Goal: Transaction & Acquisition: Purchase product/service

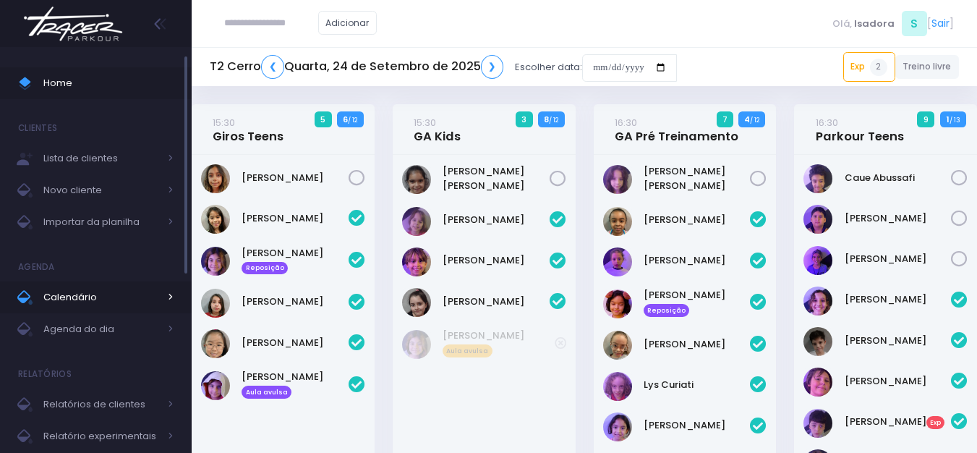
click at [86, 305] on span "Calendário" at bounding box center [101, 297] width 116 height 19
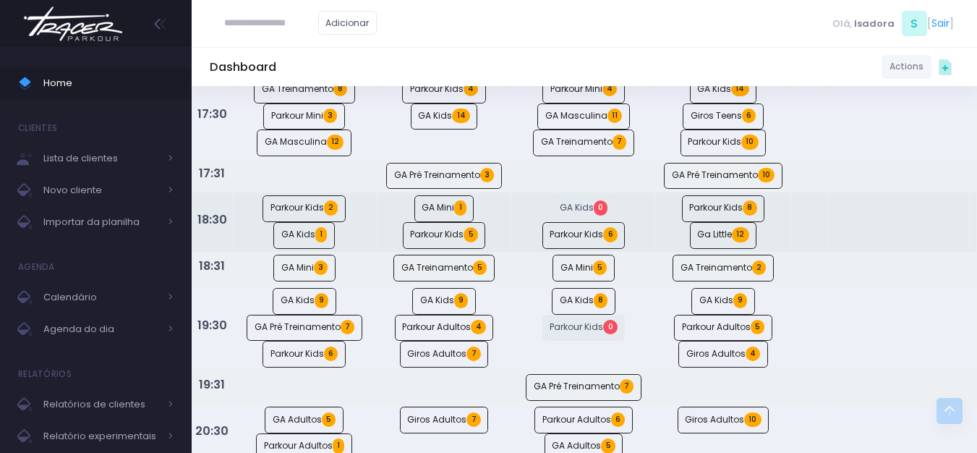
scroll to position [1085, 0]
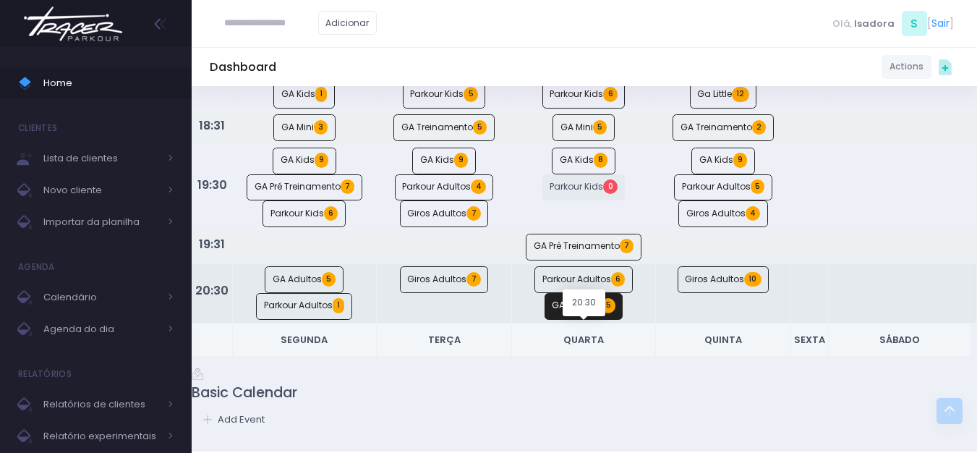
click at [595, 320] on link "GA Adultos 5" at bounding box center [584, 306] width 79 height 27
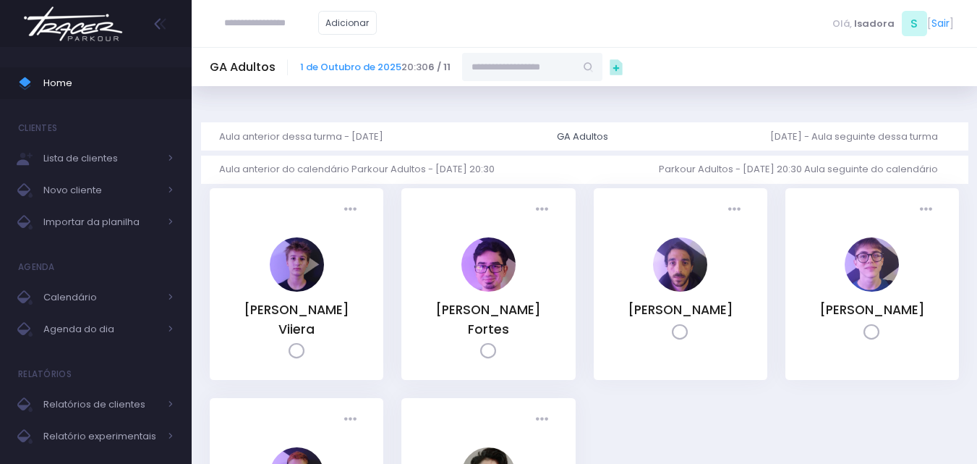
click at [527, 64] on input "text" at bounding box center [518, 66] width 113 height 27
paste input "*********"
click at [540, 75] on input "*********" at bounding box center [518, 66] width 113 height 27
type input "*********"
click at [318, 25] on input "text" at bounding box center [271, 22] width 94 height 27
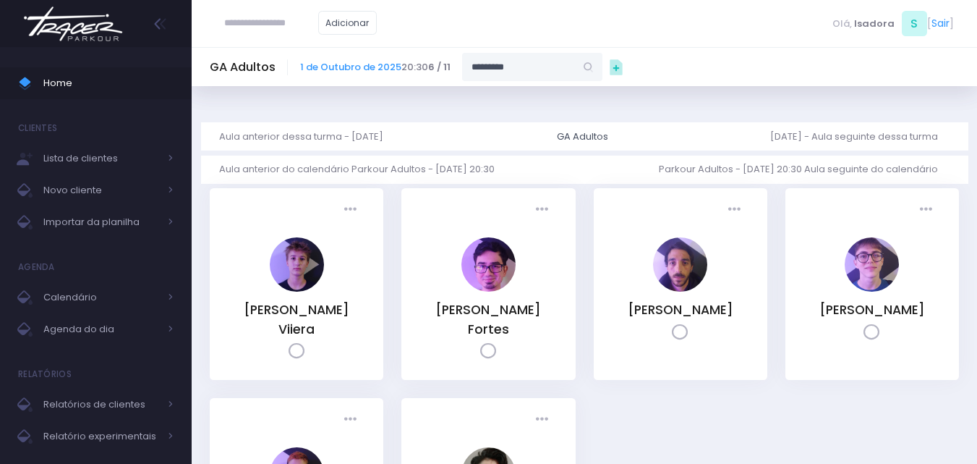
paste input "*********"
type input "*********"
click at [294, 22] on input "*********" at bounding box center [271, 22] width 94 height 27
click at [477, 62] on input "*********" at bounding box center [518, 66] width 113 height 27
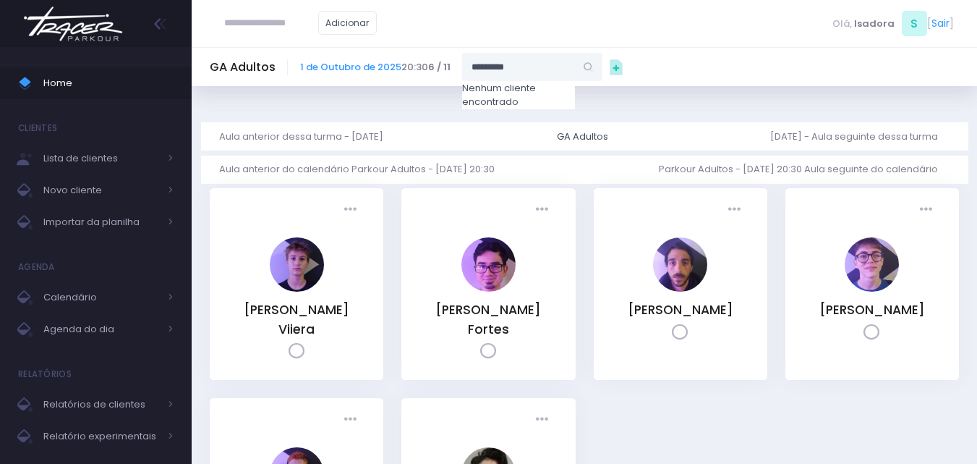
click at [477, 62] on input "*********" at bounding box center [518, 66] width 113 height 27
click at [242, 20] on input "text" at bounding box center [271, 22] width 94 height 27
paste input "*********"
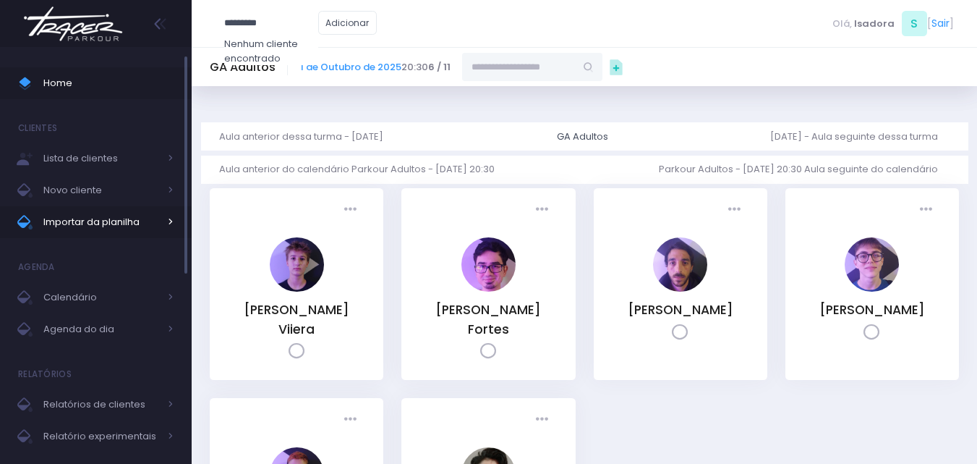
type input "*********"
click at [97, 221] on span "Importar da planilha" at bounding box center [101, 222] width 116 height 19
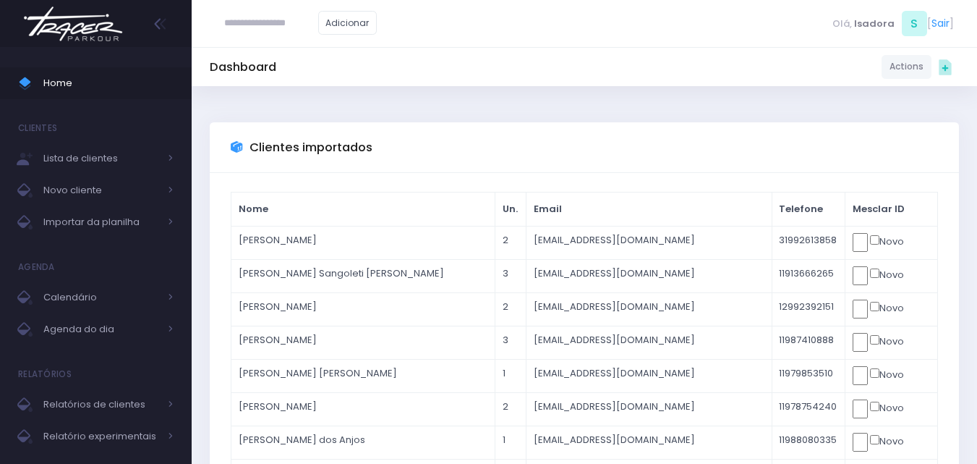
click at [90, 26] on img at bounding box center [73, 24] width 110 height 51
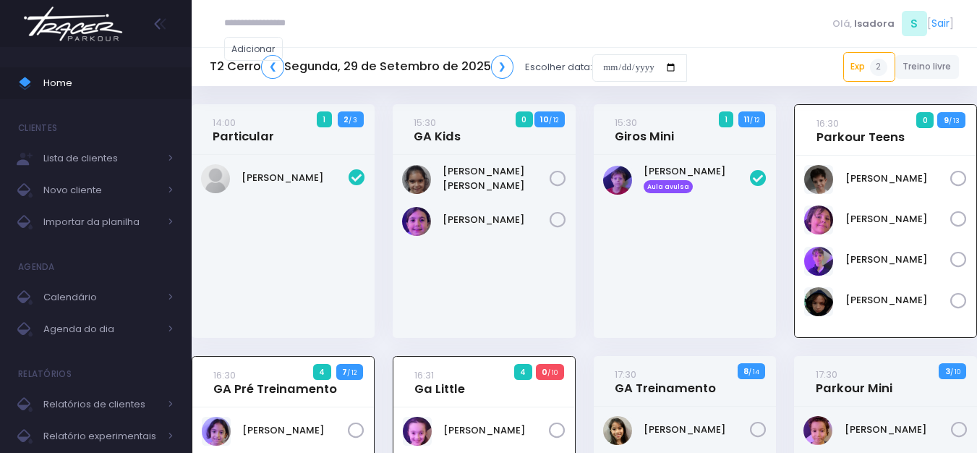
scroll to position [104, 0]
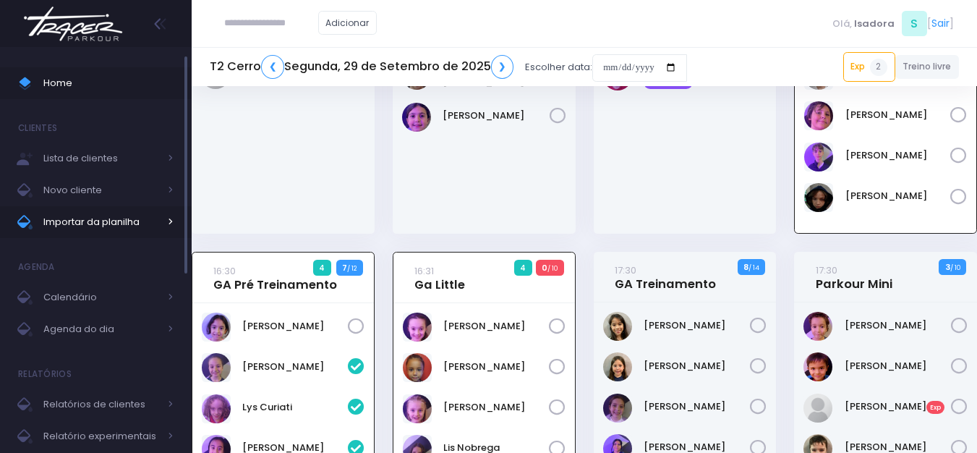
drag, startPoint x: 0, startPoint y: 0, endPoint x: 108, endPoint y: 226, distance: 250.8
click at [108, 226] on span "Importar da planilha" at bounding box center [101, 222] width 116 height 19
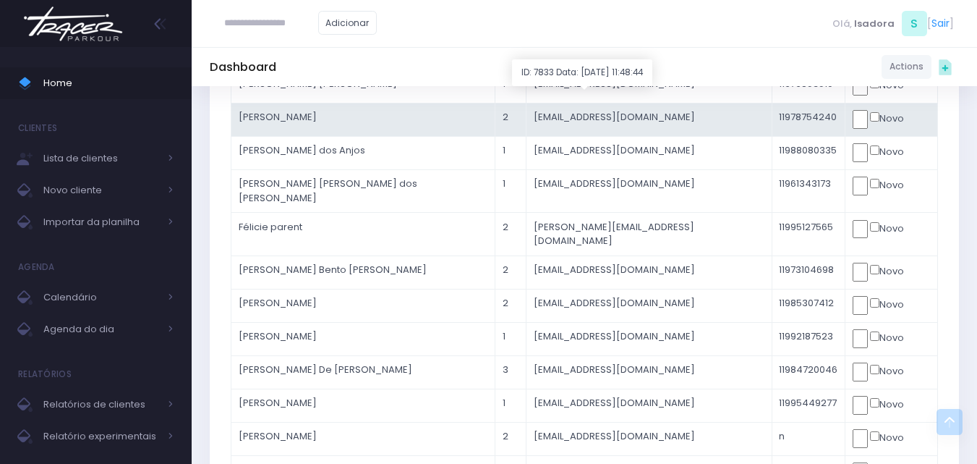
scroll to position [582, 0]
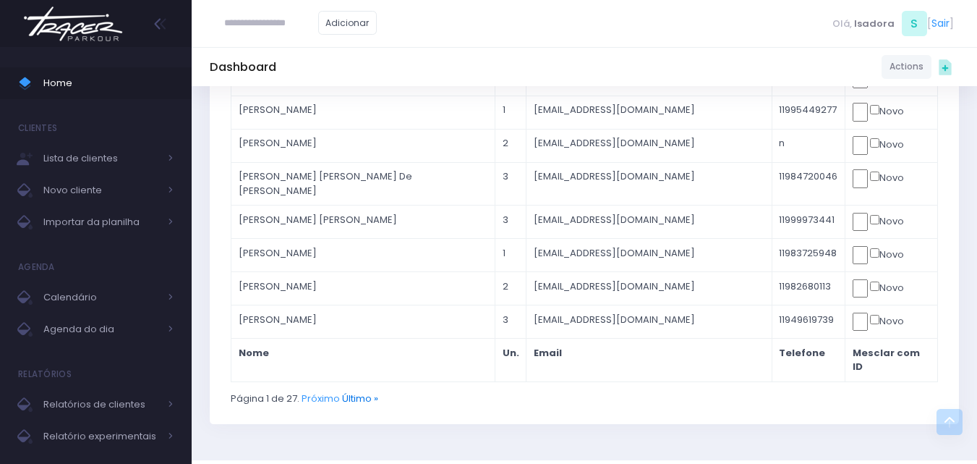
click at [363, 391] on link "Último »" at bounding box center [360, 398] width 36 height 14
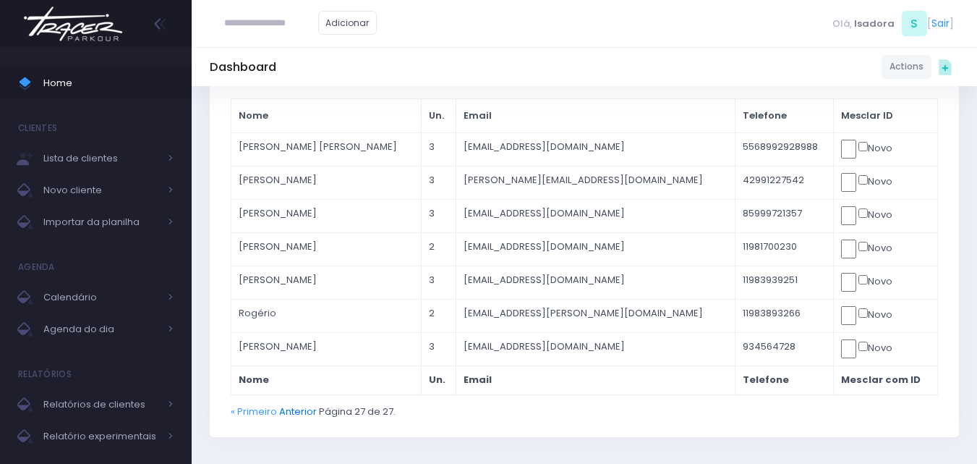
scroll to position [72, 0]
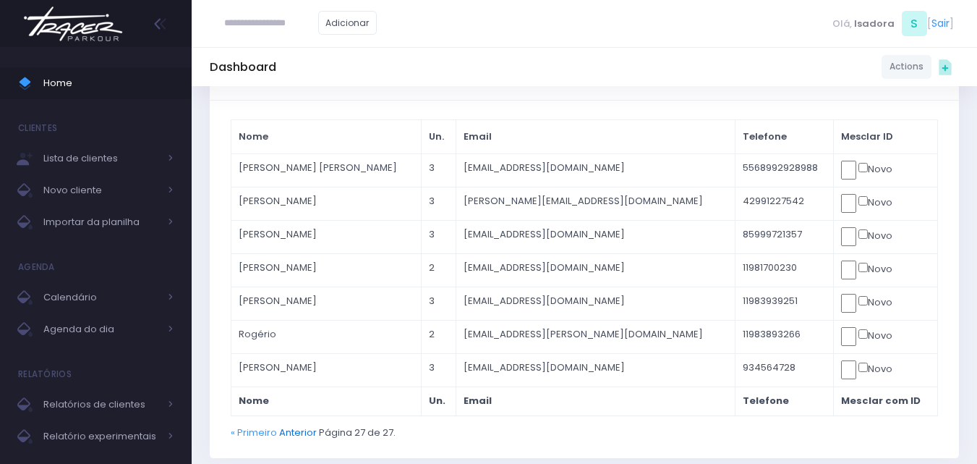
click at [309, 432] on link "Anterior" at bounding box center [298, 432] width 38 height 14
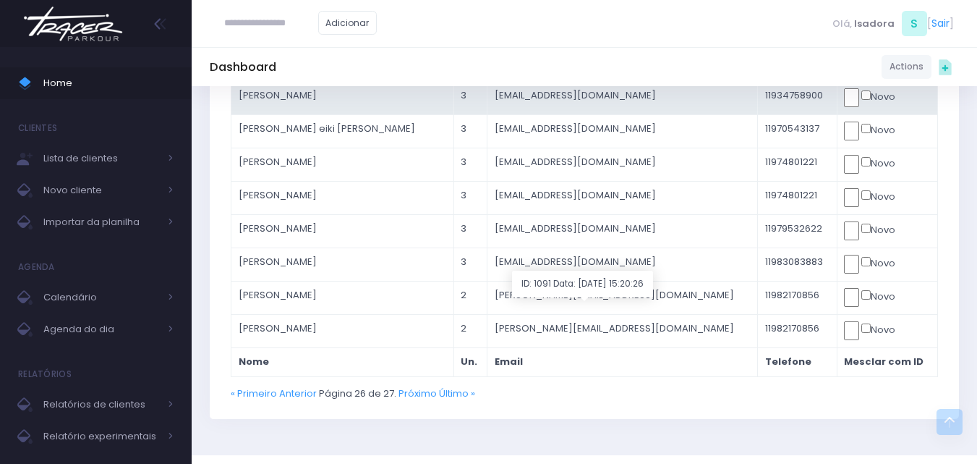
scroll to position [582, 0]
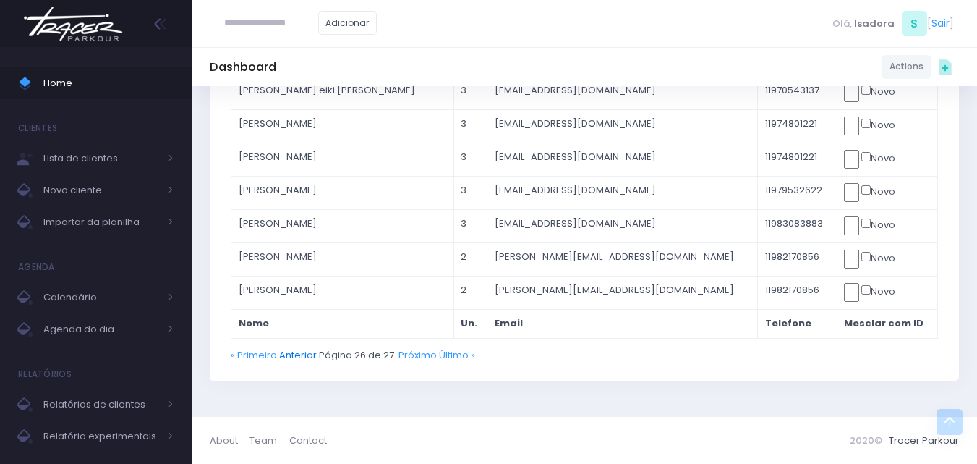
click at [300, 356] on link "Anterior" at bounding box center [298, 355] width 38 height 14
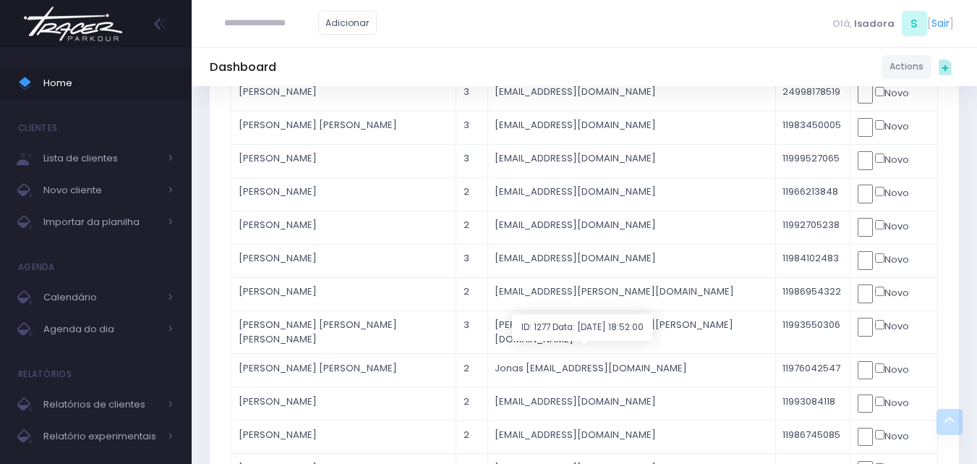
scroll to position [506, 0]
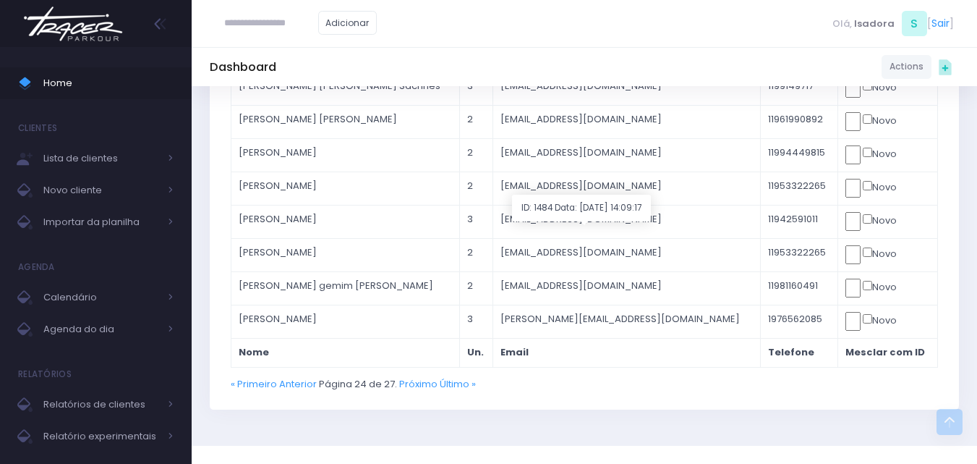
scroll to position [579, 0]
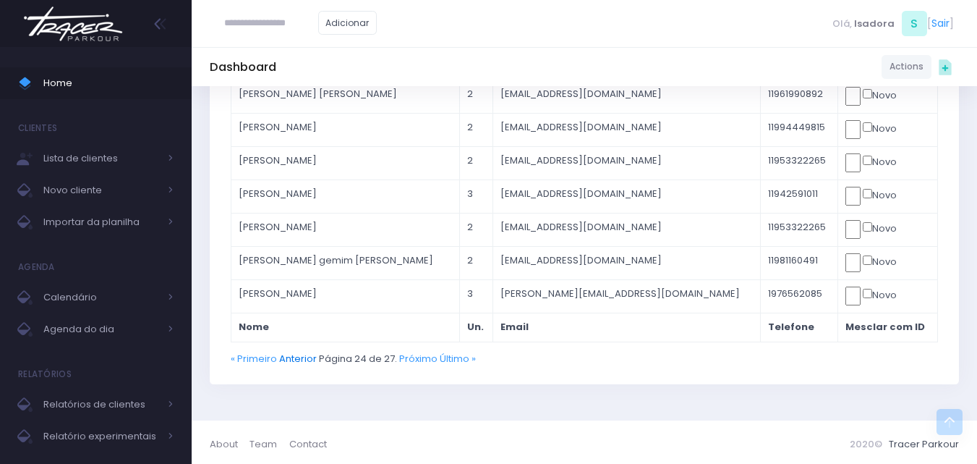
click at [298, 360] on link "Anterior" at bounding box center [298, 359] width 38 height 14
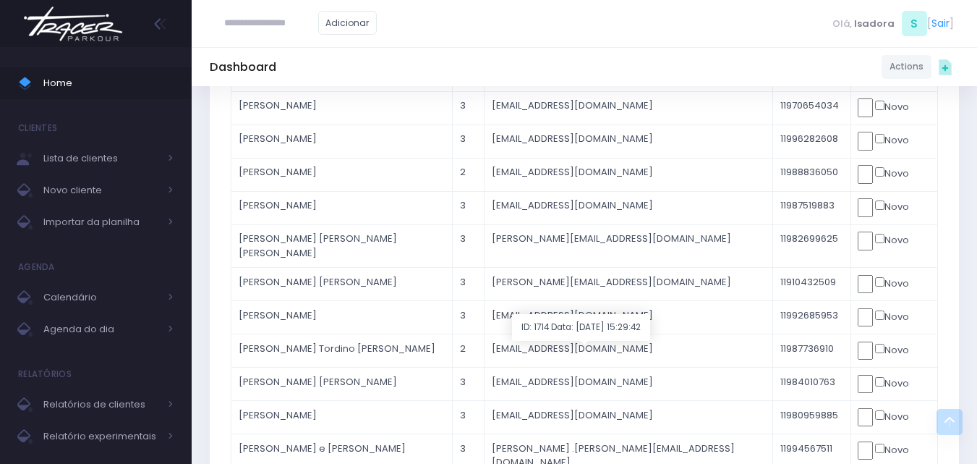
scroll to position [506, 0]
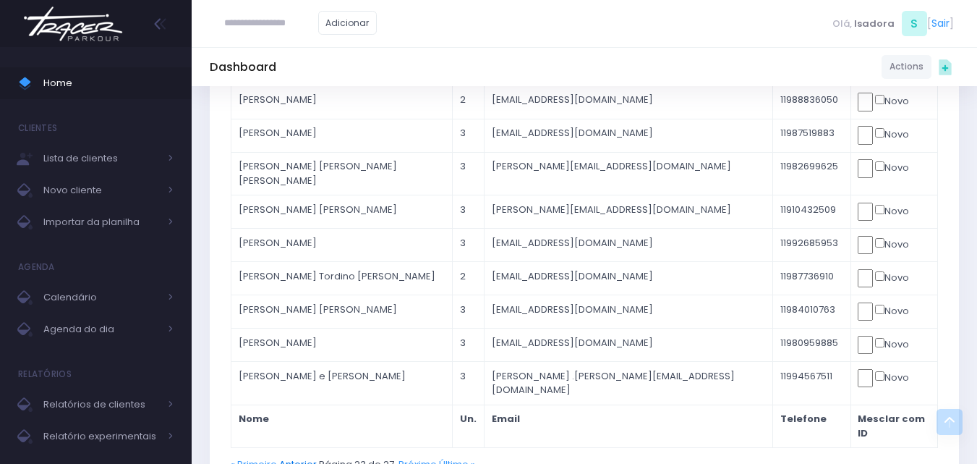
click at [308, 457] on link "Anterior" at bounding box center [298, 464] width 38 height 14
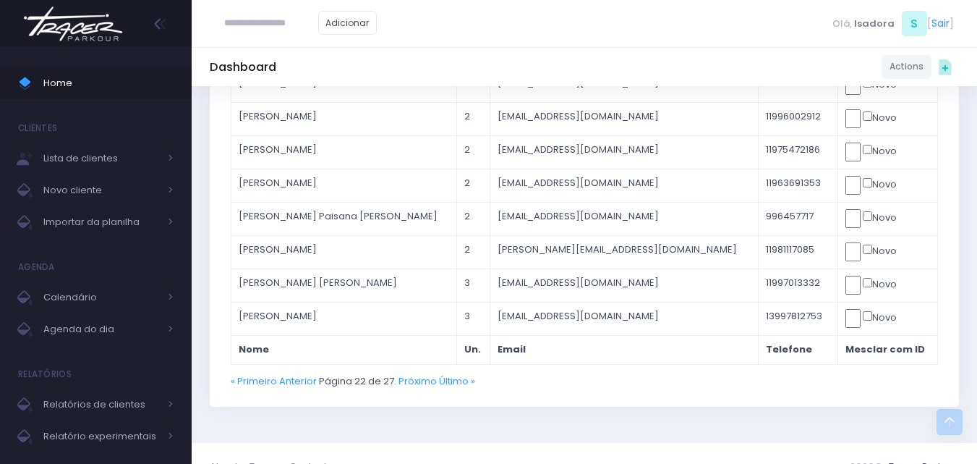
scroll to position [579, 0]
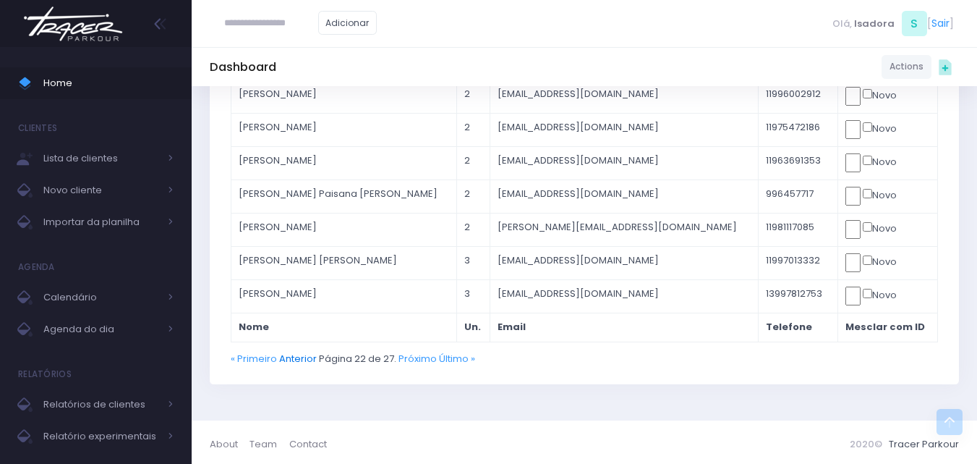
click at [307, 360] on link "Anterior" at bounding box center [298, 359] width 38 height 14
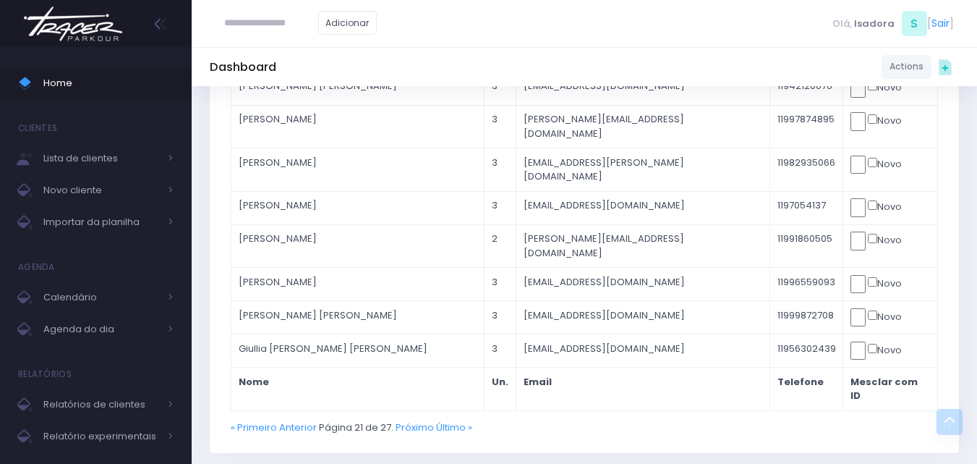
scroll to position [579, 0]
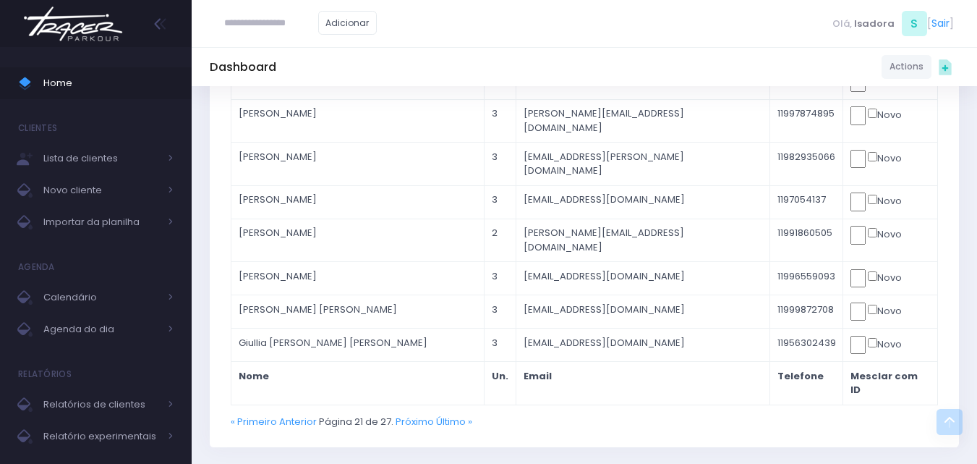
click at [307, 415] on link "Anterior" at bounding box center [298, 422] width 38 height 14
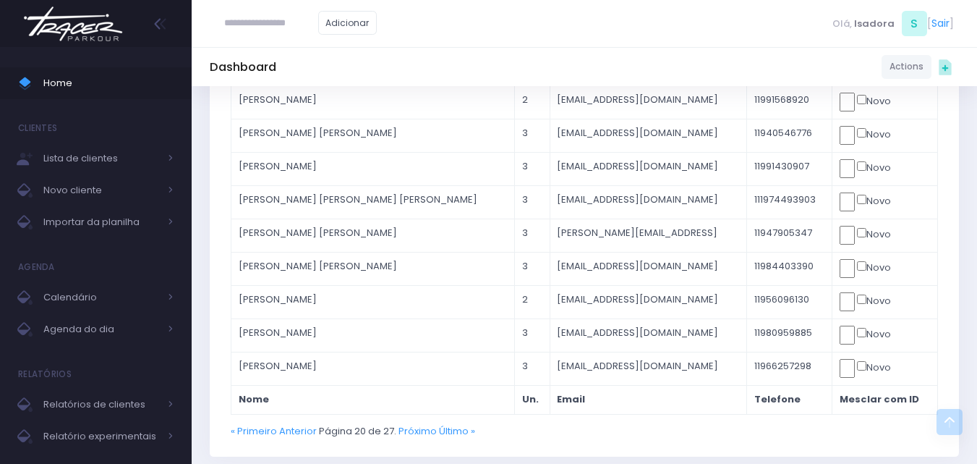
scroll to position [579, 0]
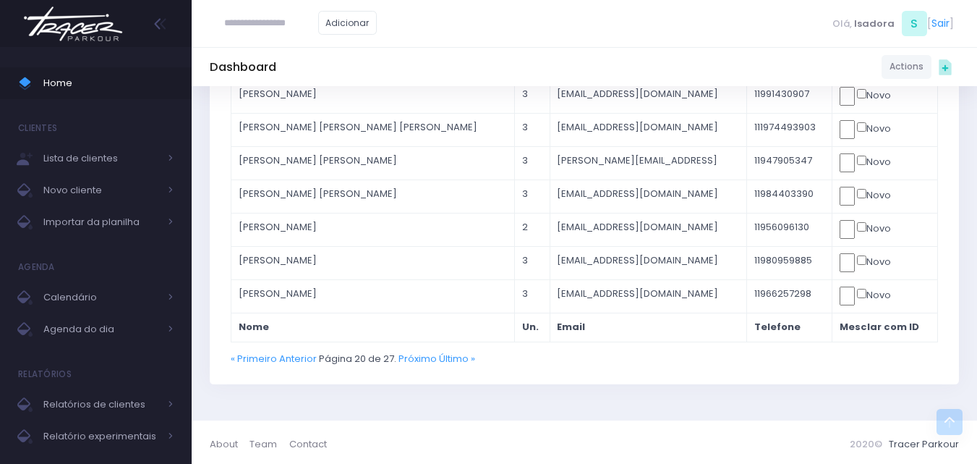
click at [307, 360] on link "Anterior" at bounding box center [298, 359] width 38 height 14
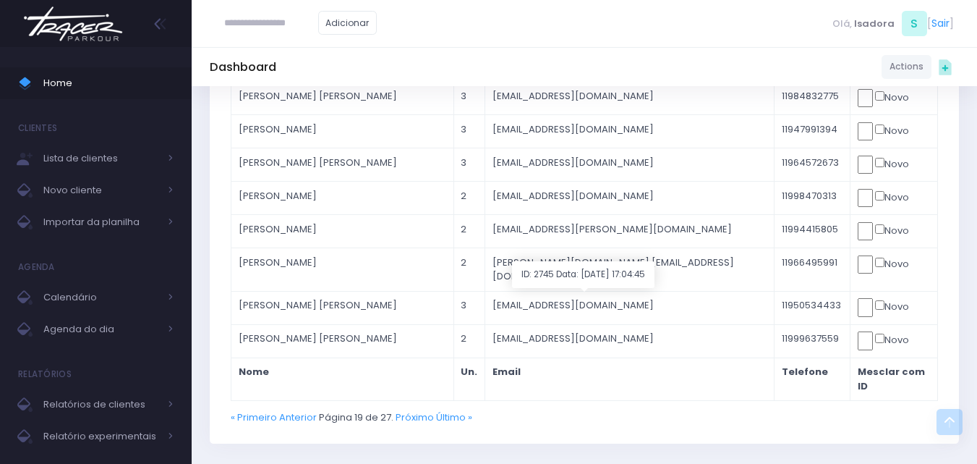
scroll to position [579, 0]
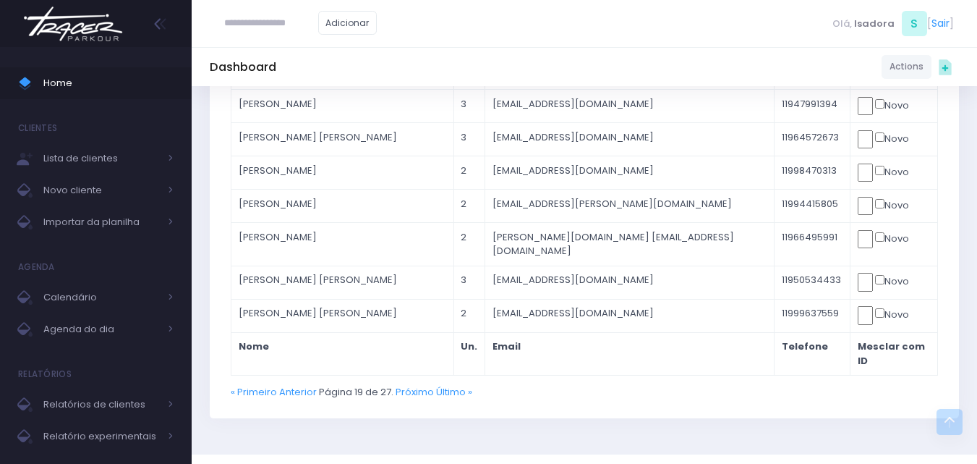
click at [307, 385] on link "Anterior" at bounding box center [298, 392] width 38 height 14
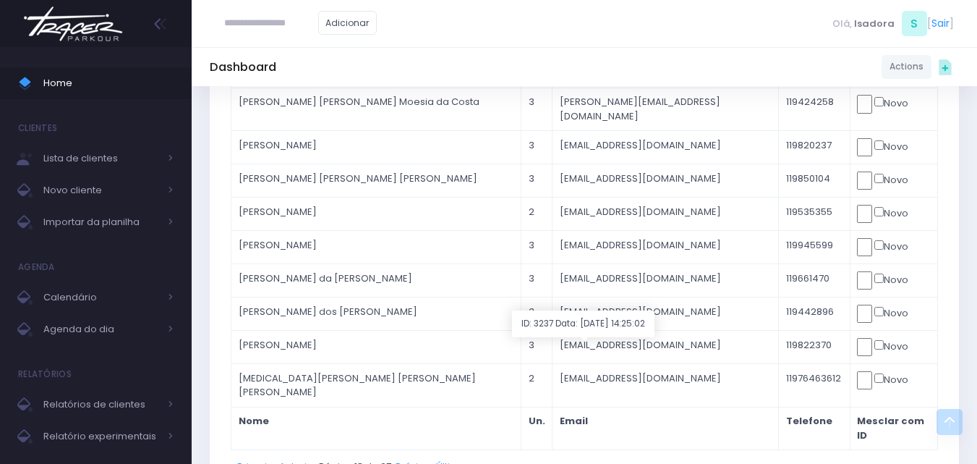
scroll to position [506, 0]
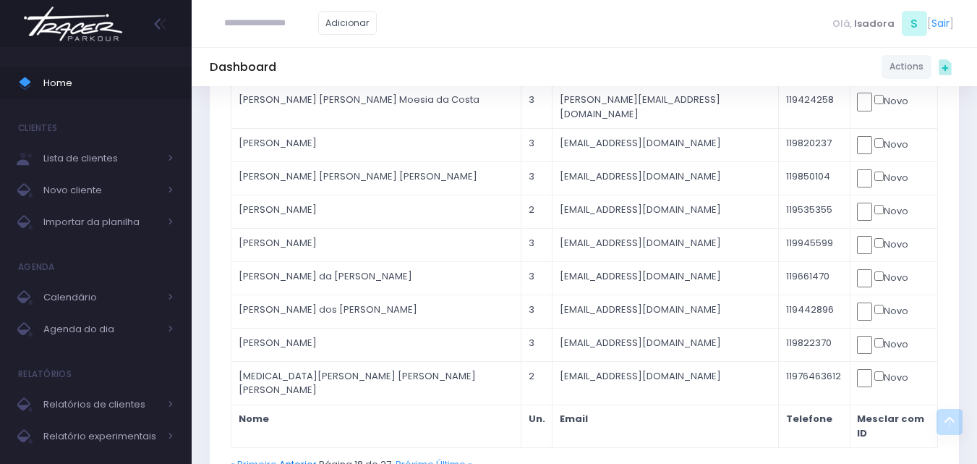
click at [305, 457] on link "Anterior" at bounding box center [298, 464] width 38 height 14
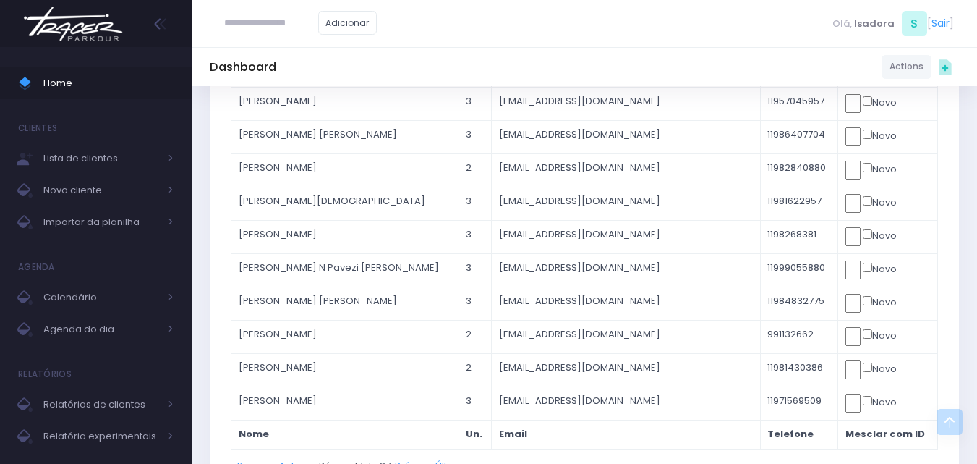
scroll to position [506, 0]
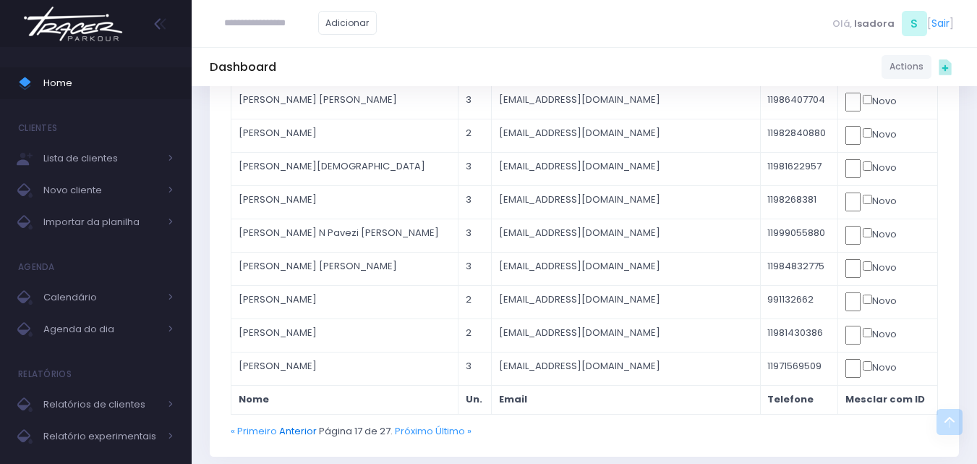
click at [308, 425] on link "Anterior" at bounding box center [298, 431] width 38 height 14
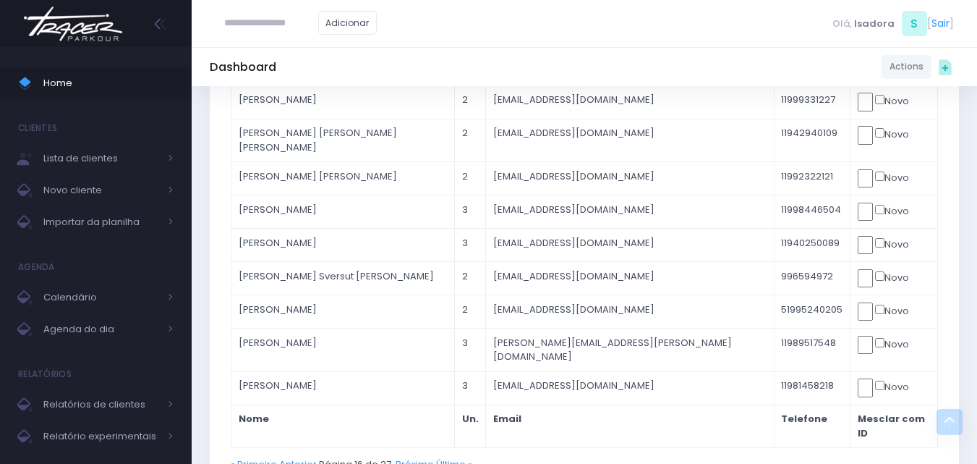
scroll to position [579, 0]
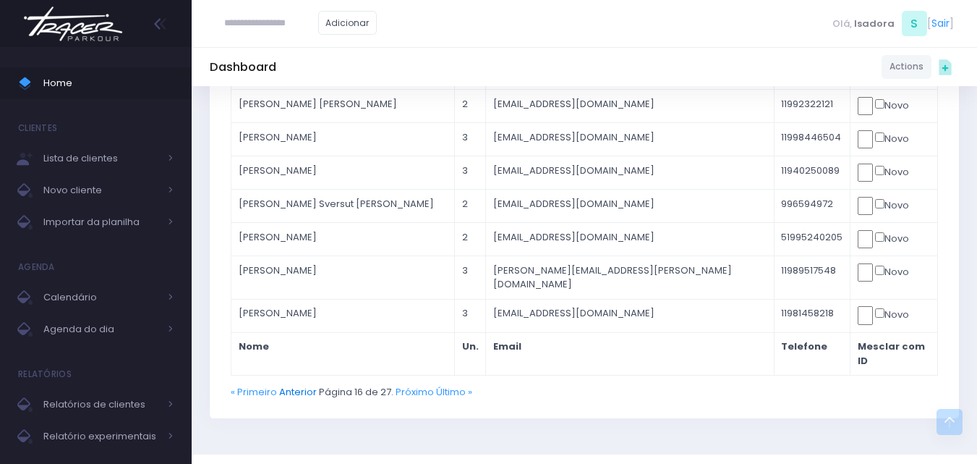
click at [295, 385] on link "Anterior" at bounding box center [298, 392] width 38 height 14
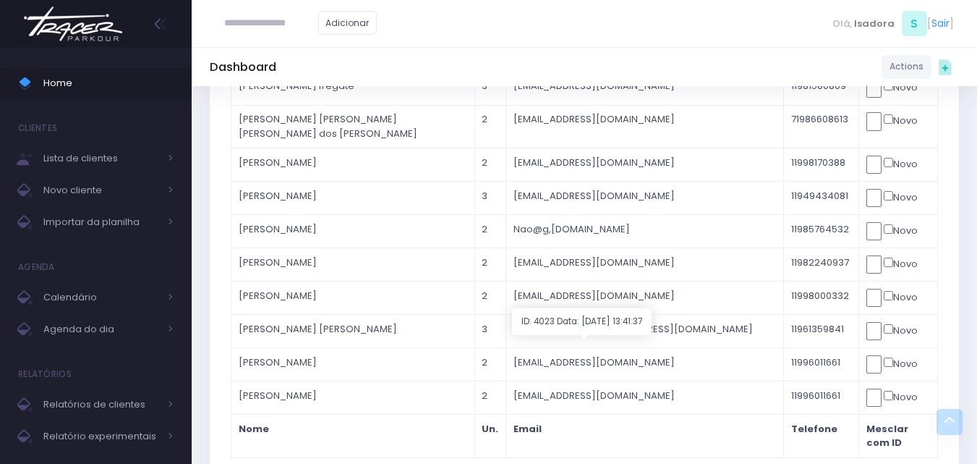
scroll to position [579, 0]
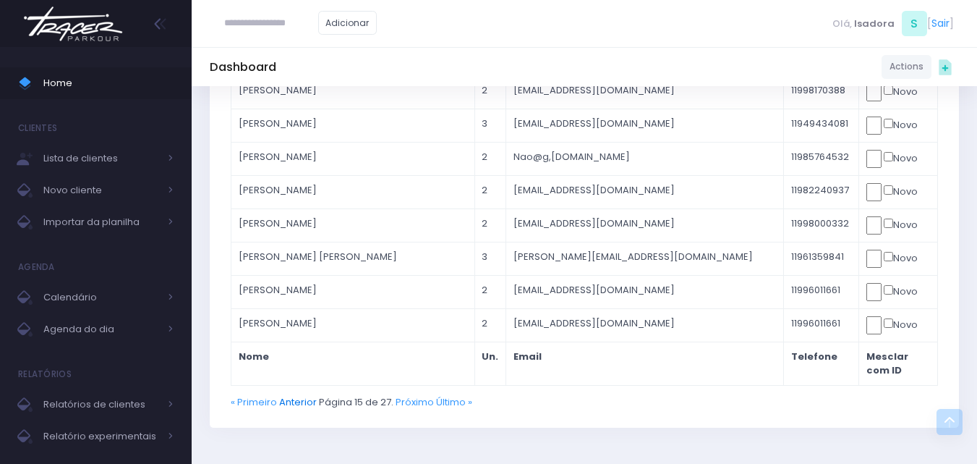
click at [297, 395] on link "Anterior" at bounding box center [298, 402] width 38 height 14
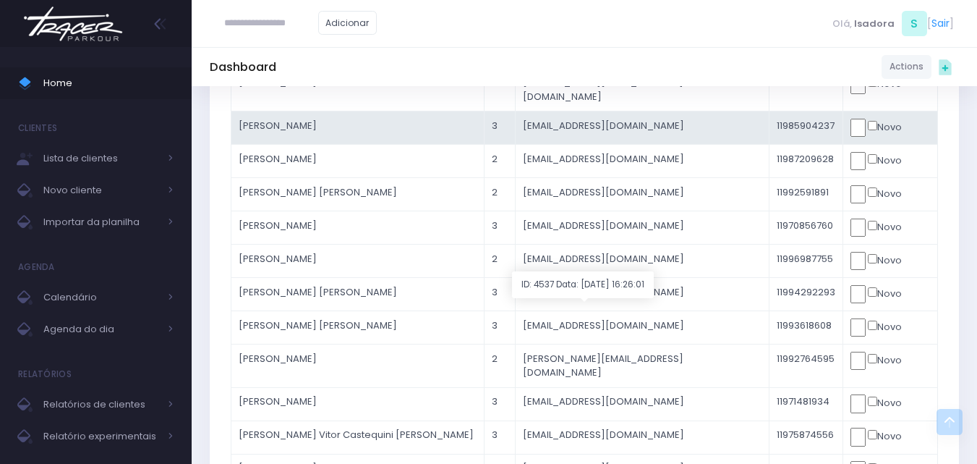
scroll to position [506, 0]
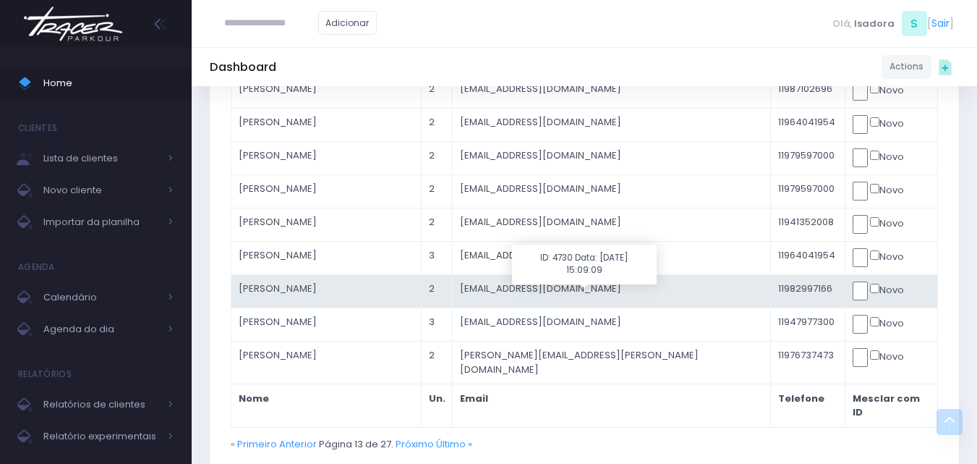
scroll to position [579, 0]
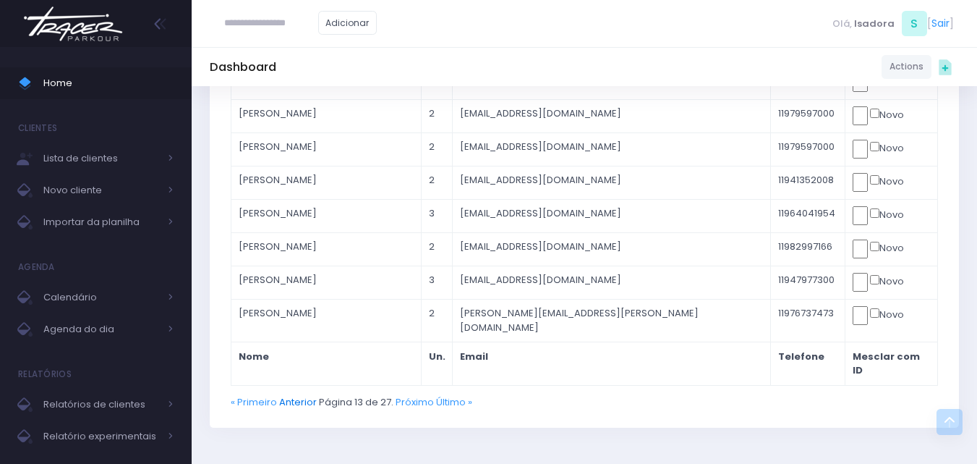
click at [293, 395] on link "Anterior" at bounding box center [298, 402] width 38 height 14
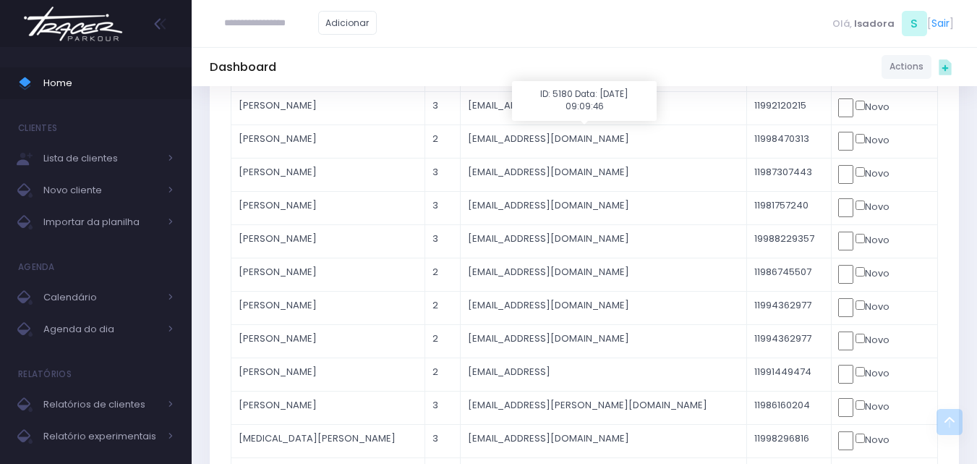
scroll to position [582, 0]
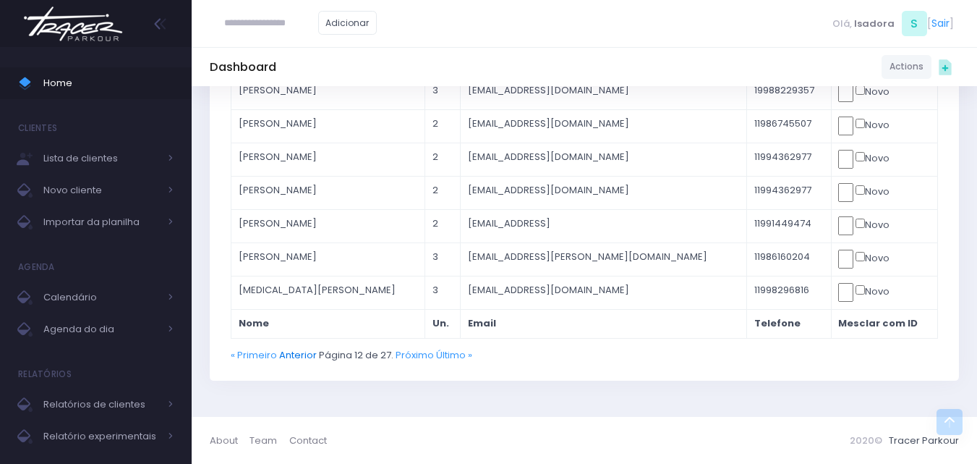
click at [307, 351] on link "Anterior" at bounding box center [298, 355] width 38 height 14
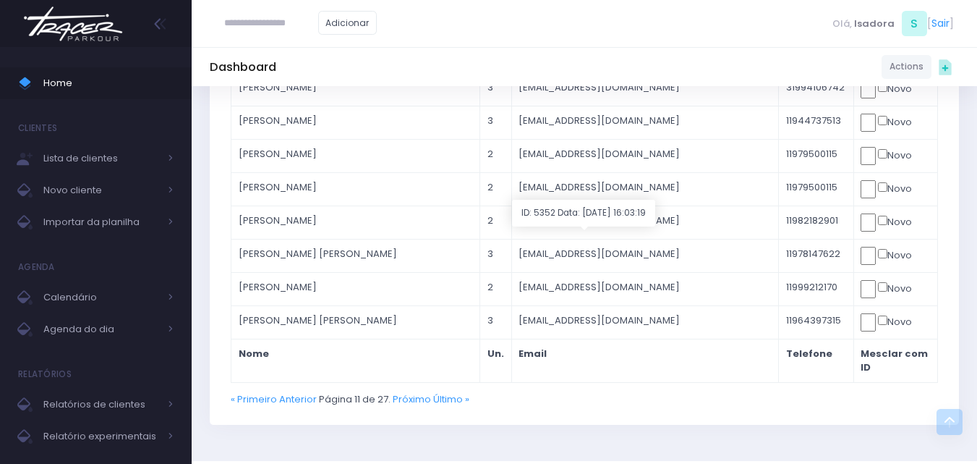
scroll to position [582, 0]
click at [281, 391] on link "Anterior" at bounding box center [298, 398] width 38 height 14
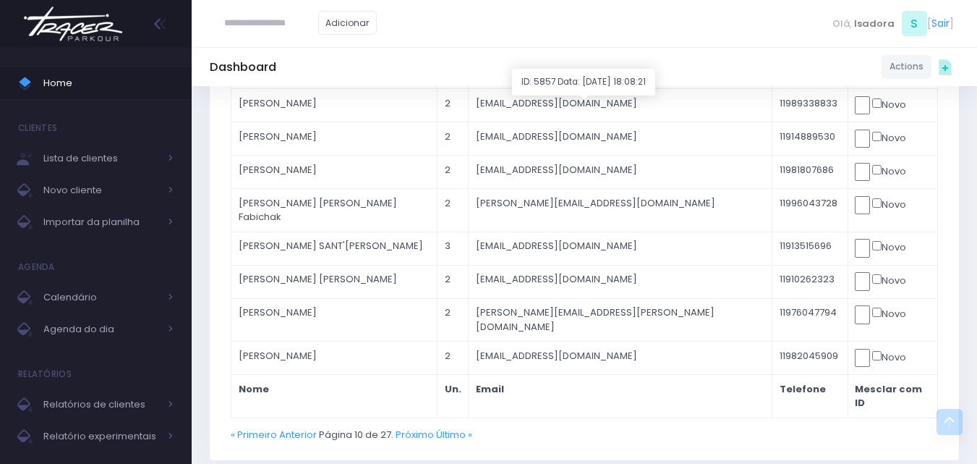
scroll to position [582, 0]
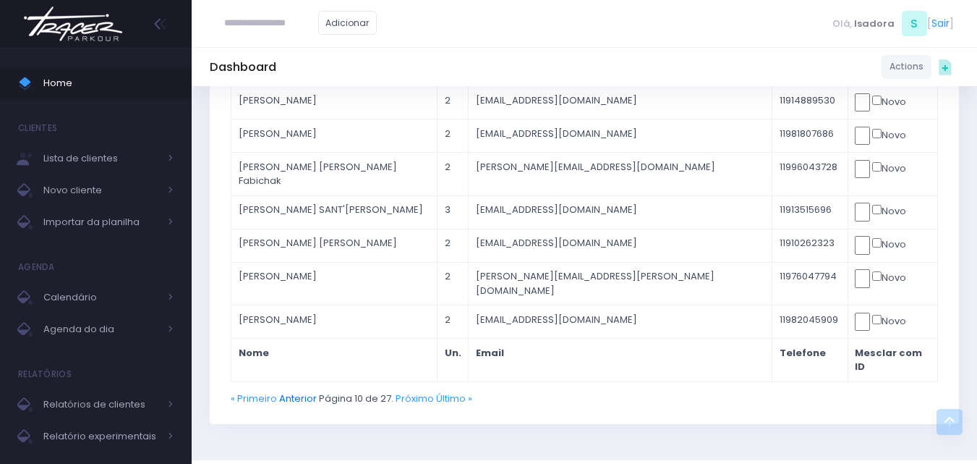
click at [300, 391] on link "Anterior" at bounding box center [298, 398] width 38 height 14
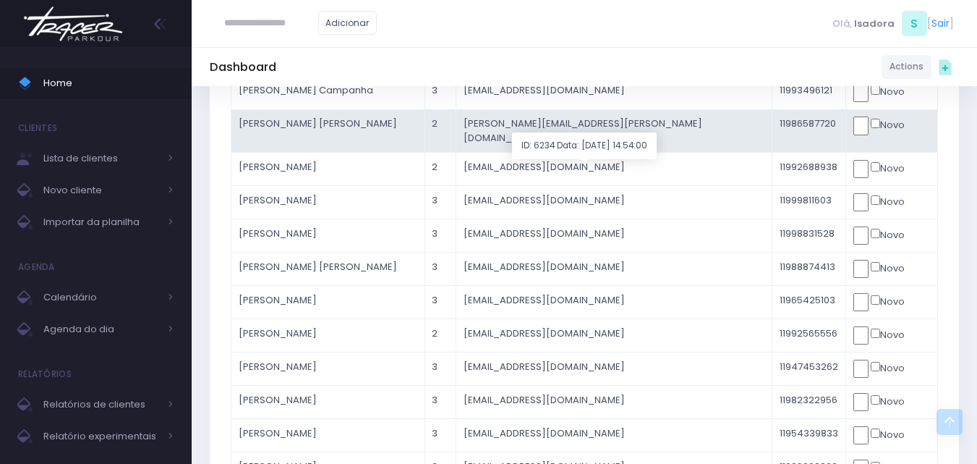
scroll to position [289, 0]
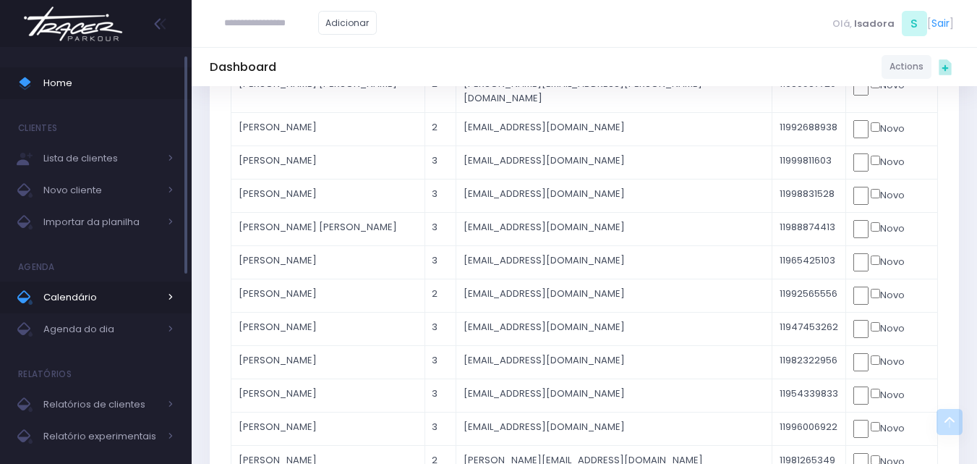
click at [102, 302] on span "Calendário" at bounding box center [101, 297] width 116 height 19
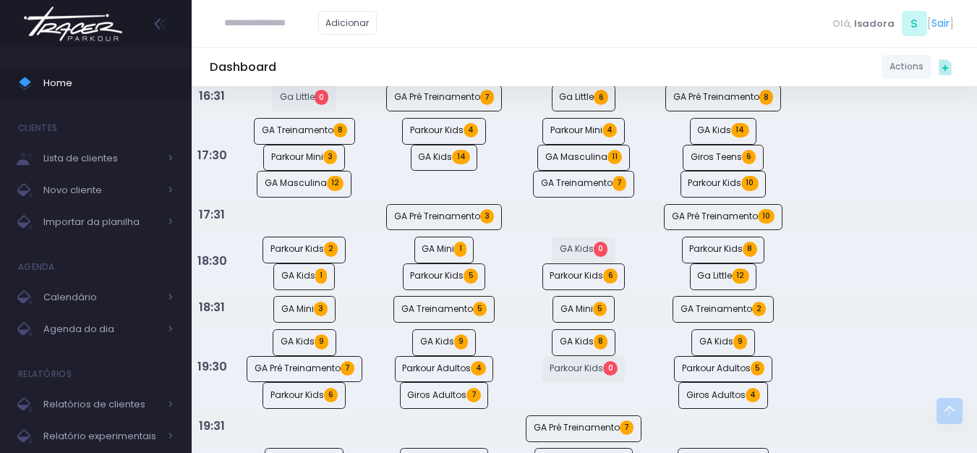
scroll to position [941, 0]
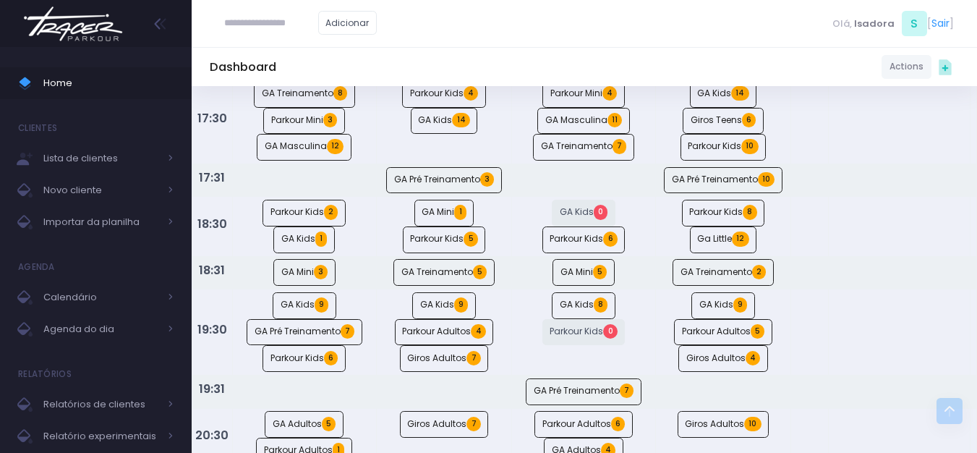
click at [85, 35] on img at bounding box center [73, 24] width 110 height 51
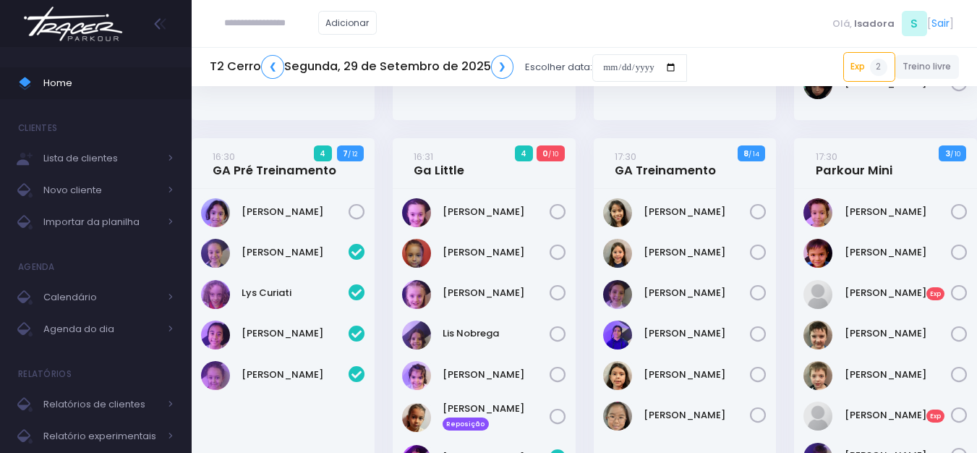
scroll to position [217, 0]
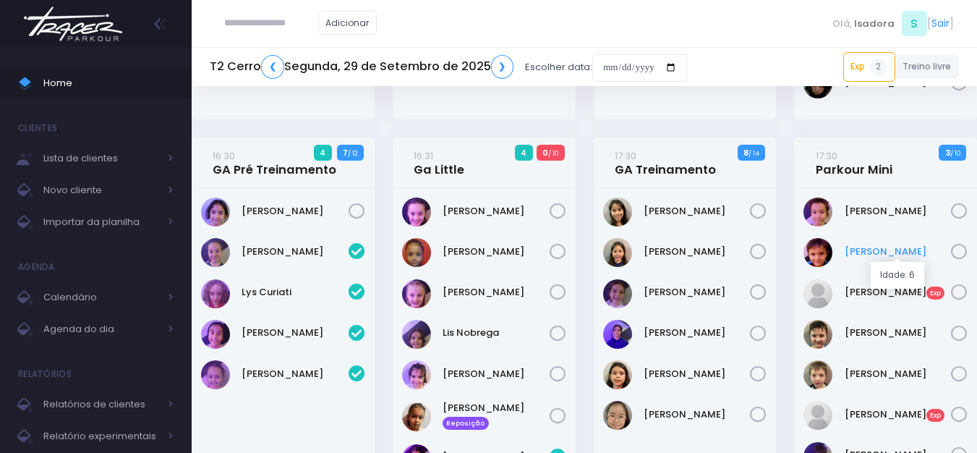
click at [859, 252] on link "Inácio Goulart" at bounding box center [898, 252] width 107 height 14
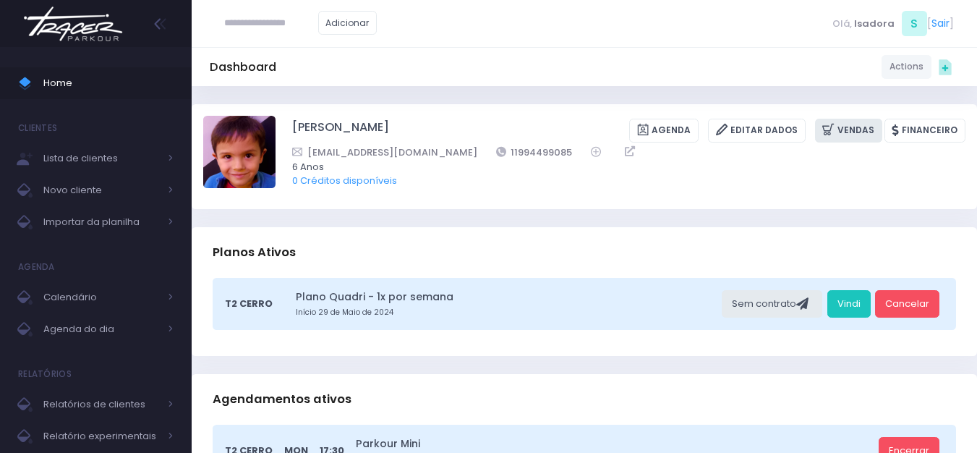
click at [849, 129] on link "Vendas" at bounding box center [848, 131] width 67 height 24
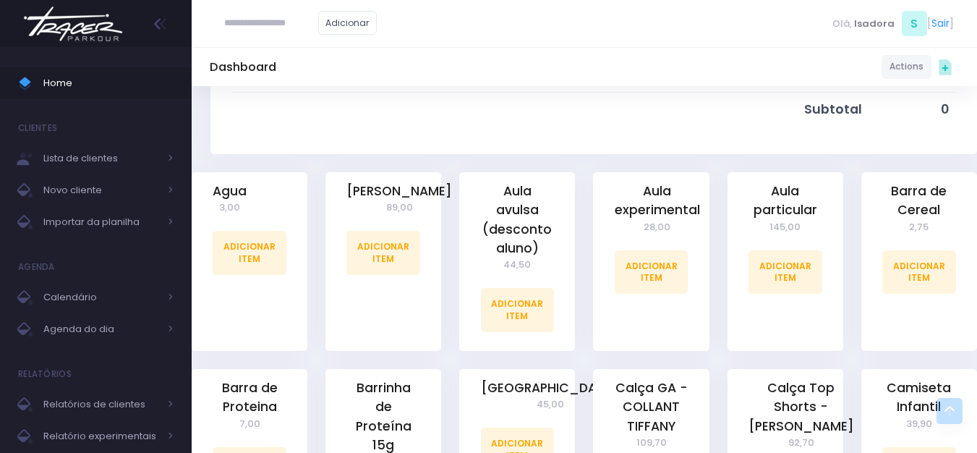
scroll to position [289, 0]
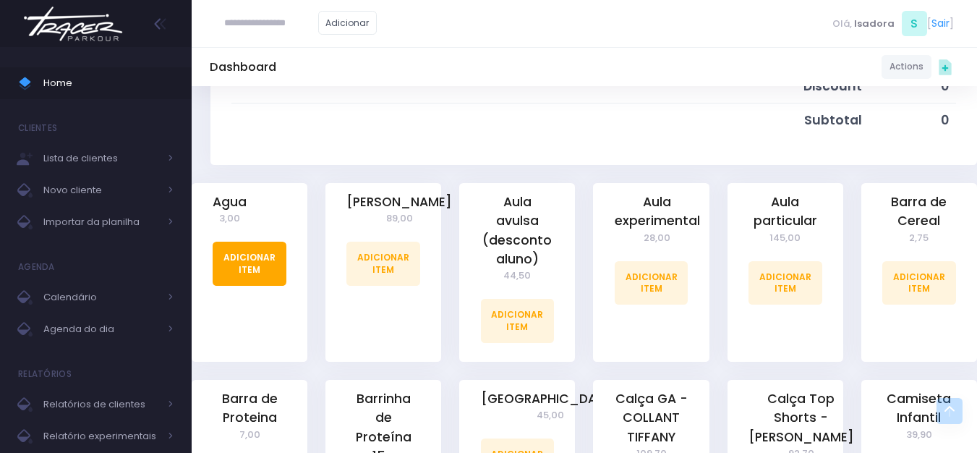
click at [262, 264] on link "Adicionar Item" at bounding box center [250, 263] width 74 height 43
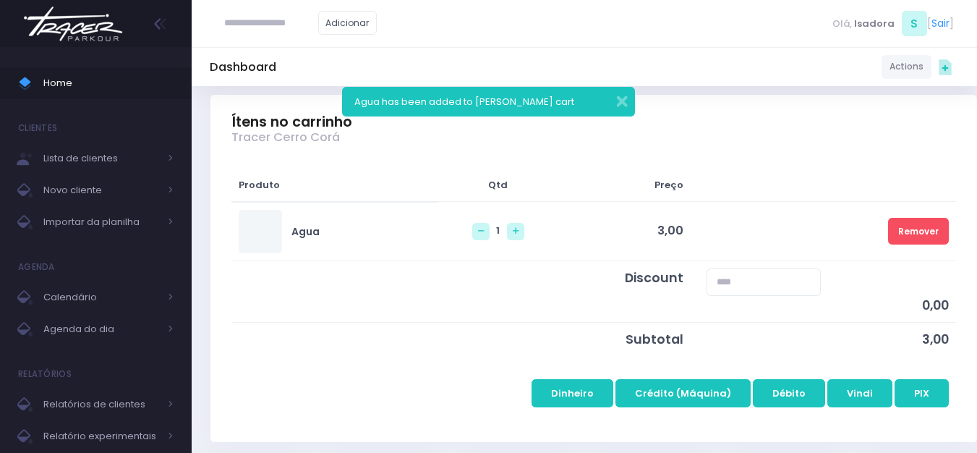
scroll to position [289, 0]
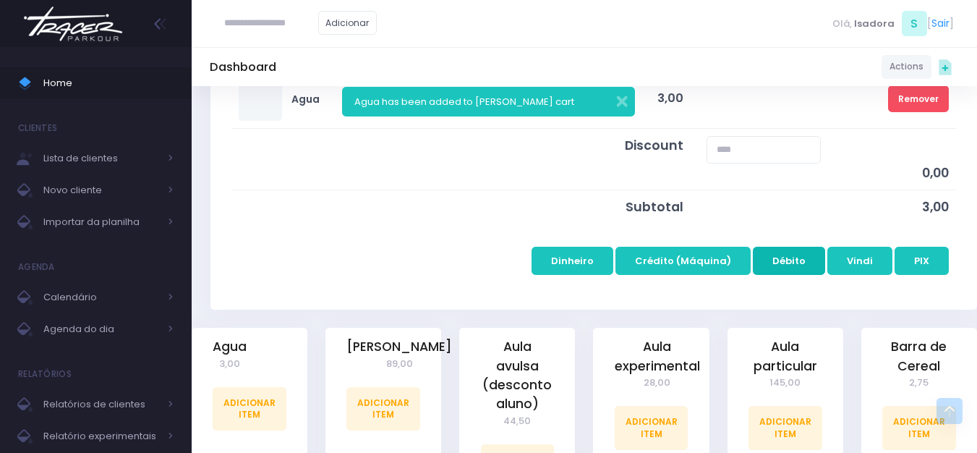
click at [773, 263] on button "Débito" at bounding box center [789, 260] width 72 height 27
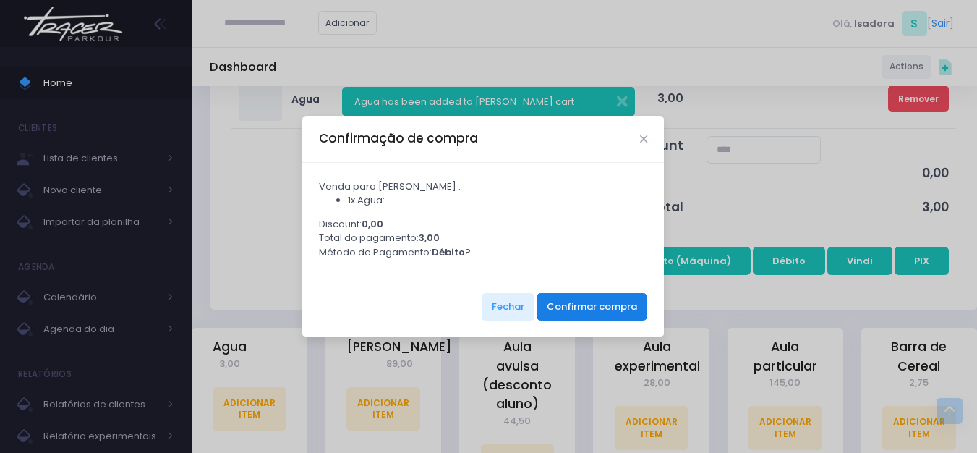
click at [611, 310] on button "Confirmar compra" at bounding box center [592, 306] width 111 height 27
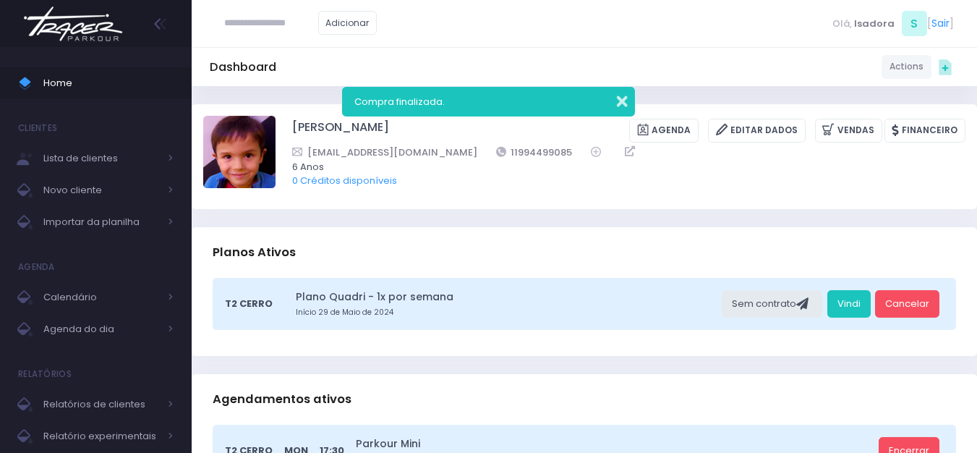
click at [625, 100] on button "button" at bounding box center [612, 99] width 29 height 17
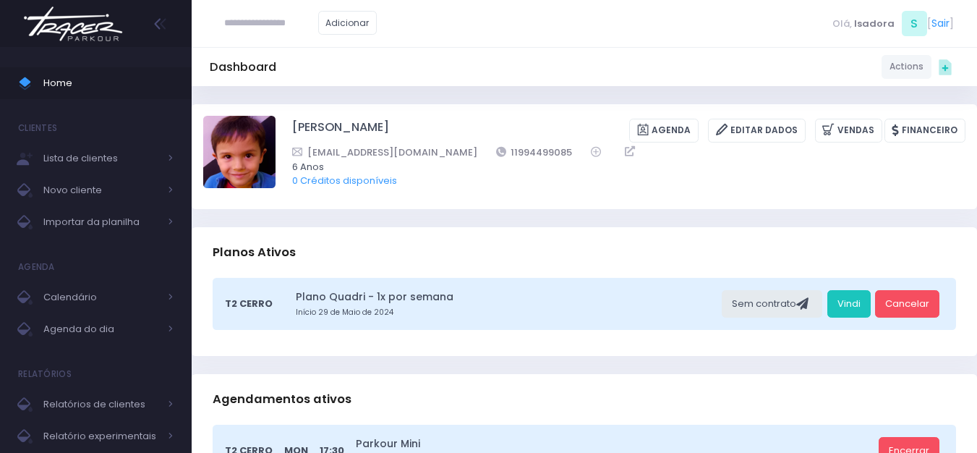
click at [65, 29] on img at bounding box center [73, 24] width 110 height 51
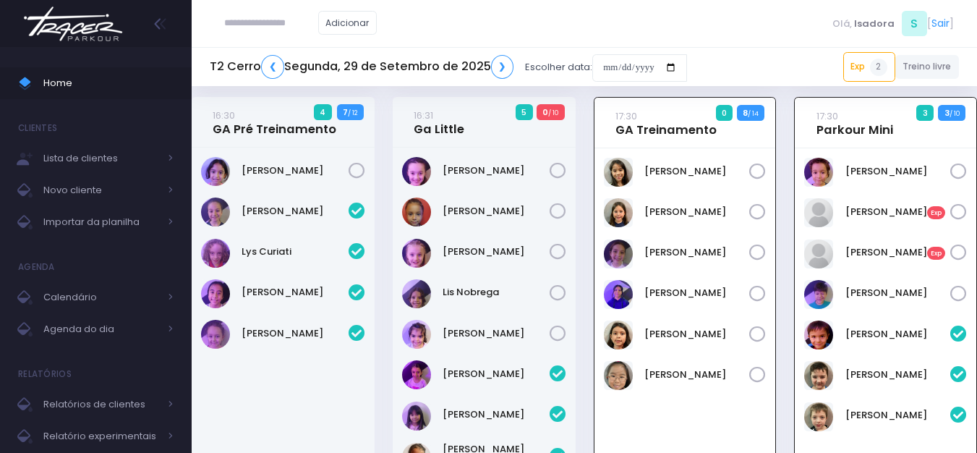
scroll to position [282, 0]
